Goal: Find specific page/section: Find specific page/section

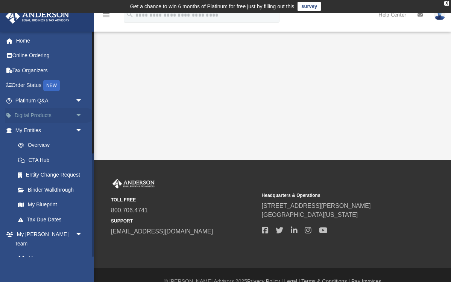
click at [67, 112] on link "Digital Products arrow_drop_down" at bounding box center [49, 115] width 89 height 15
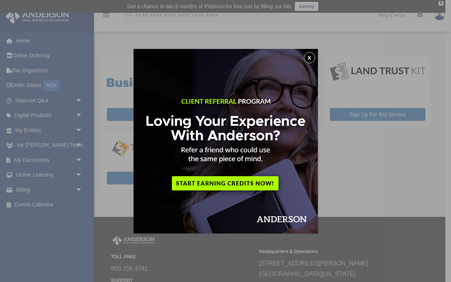
click at [311, 55] on button "x" at bounding box center [309, 57] width 11 height 11
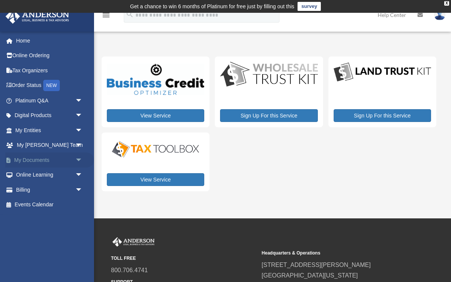
click at [79, 157] on span "arrow_drop_down" at bounding box center [82, 159] width 15 height 15
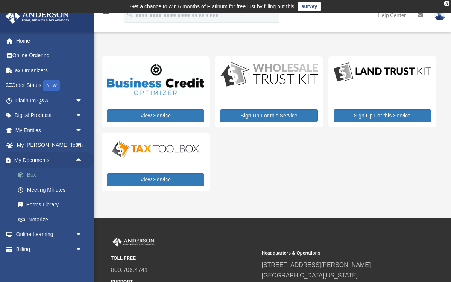
click at [26, 168] on link "Box" at bounding box center [52, 174] width 83 height 15
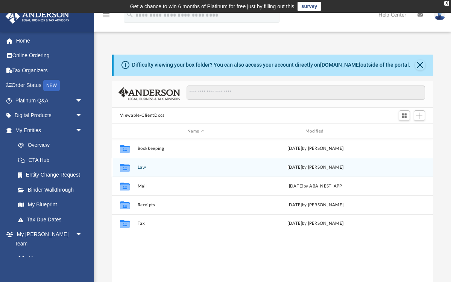
scroll to position [171, 321]
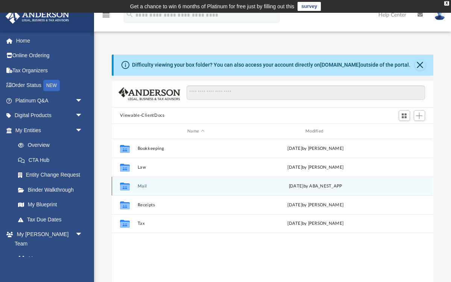
click at [145, 184] on button "Mail" at bounding box center [196, 186] width 117 height 5
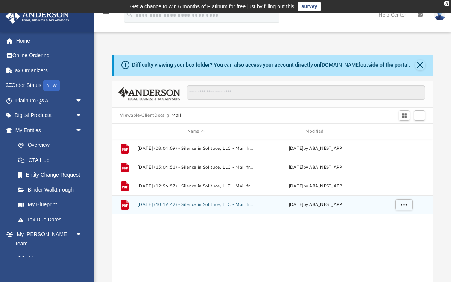
click at [206, 203] on button "2025.08.12 (10:19:42) - Silence in Solitude, LLC - Mail from CHASE JPMorgan Cha…" at bounding box center [196, 204] width 117 height 5
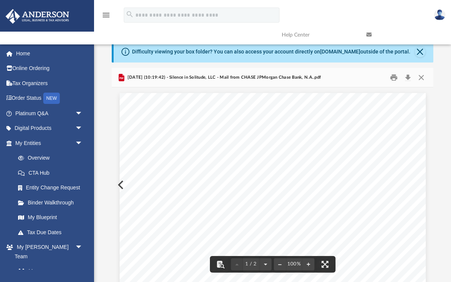
scroll to position [0, 0]
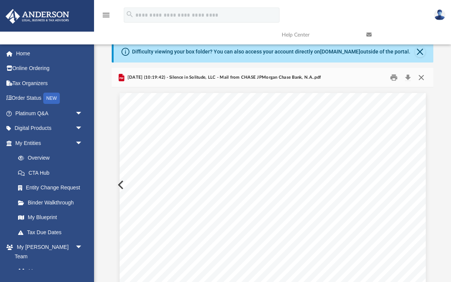
click at [423, 78] on button "Close" at bounding box center [421, 77] width 14 height 12
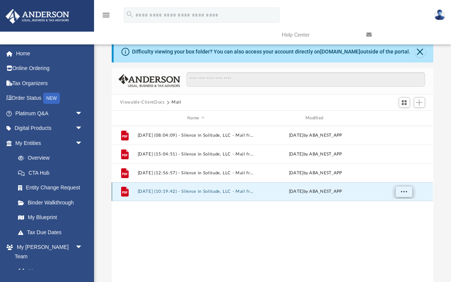
click at [406, 193] on span "More options" at bounding box center [404, 191] width 6 height 4
click at [368, 220] on div "File 2025.05.08 (08:04:09) - Silence in Solitude, LLC - Mail from JPMorgan Chas…" at bounding box center [272, 204] width 321 height 156
click at [406, 103] on span "Switch to Grid View" at bounding box center [404, 102] width 6 height 6
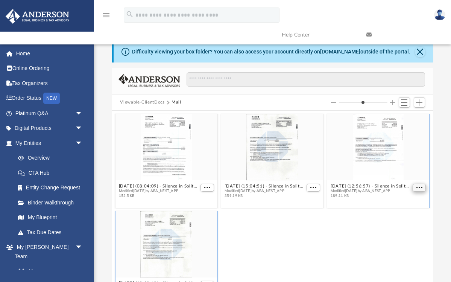
click at [421, 188] on span "More options" at bounding box center [419, 188] width 6 height 4
click at [348, 260] on div "2025.08.12 (10:19:42) - Silence in Solitude, LLC - Mail from CHASE JPMorgan Cha…" at bounding box center [273, 257] width 318 height 97
click at [199, 154] on div "grid" at bounding box center [166, 147] width 102 height 66
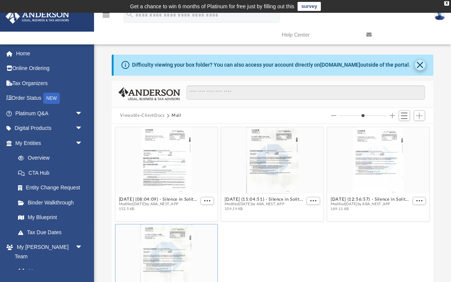
click at [420, 67] on button "Close" at bounding box center [420, 65] width 11 height 11
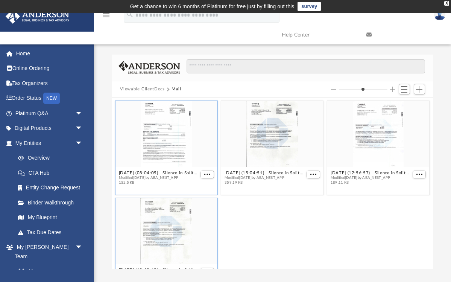
click at [196, 160] on div "grid" at bounding box center [166, 134] width 102 height 66
click at [205, 174] on span "More options" at bounding box center [208, 175] width 6 height 4
click at [191, 139] on div "grid" at bounding box center [166, 134] width 102 height 66
click at [209, 143] on div "grid" at bounding box center [166, 134] width 102 height 66
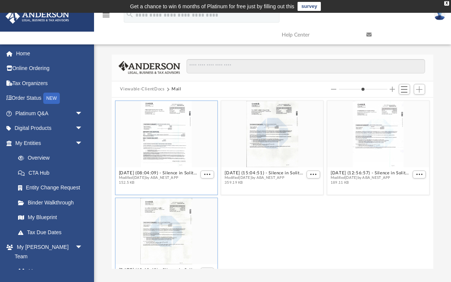
click at [171, 142] on div "grid" at bounding box center [166, 134] width 102 height 66
click at [169, 172] on button "2025.05.08 (08:04:09) - Silence in Solitude, LLC - Mail from JPMorgan Chase Ban…" at bounding box center [159, 173] width 80 height 5
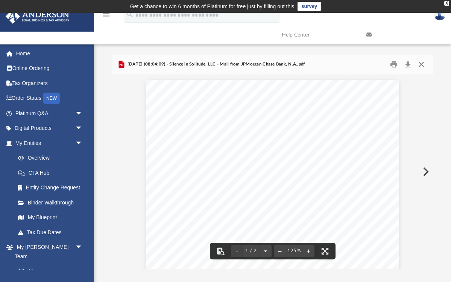
click at [422, 64] on button "Close" at bounding box center [421, 64] width 14 height 12
type input "*"
